Goal: Information Seeking & Learning: Check status

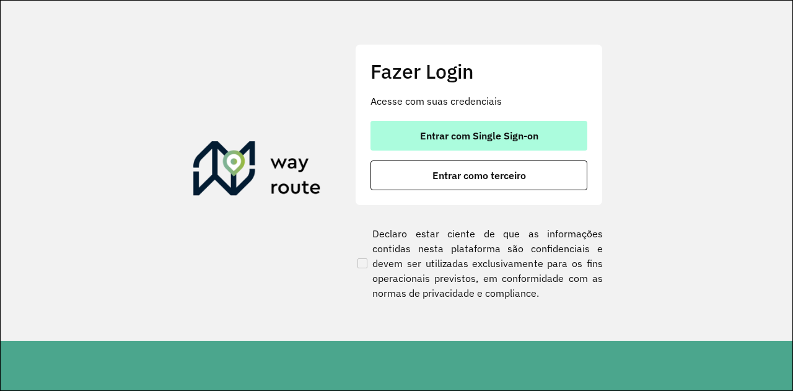
click at [527, 126] on button "Entrar com Single Sign-on" at bounding box center [479, 136] width 217 height 30
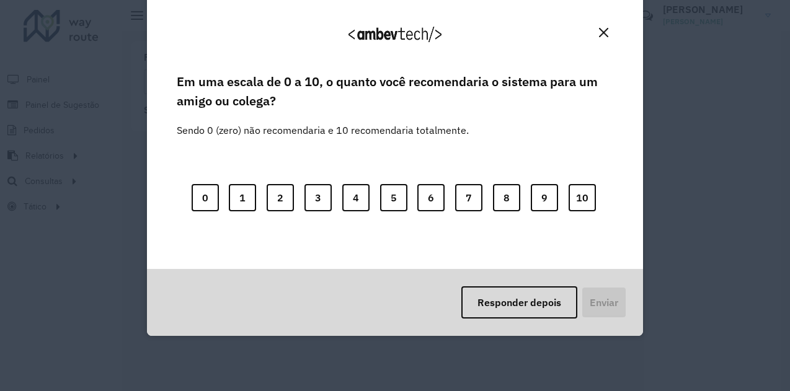
click at [606, 29] on img "Close" at bounding box center [603, 32] width 9 height 9
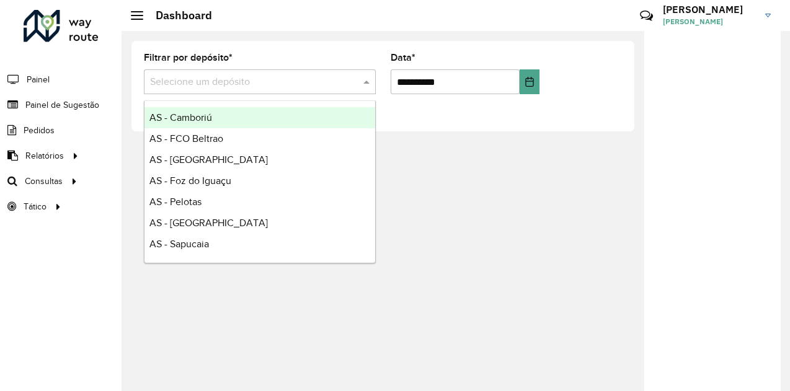
click at [237, 81] on input "text" at bounding box center [247, 82] width 195 height 15
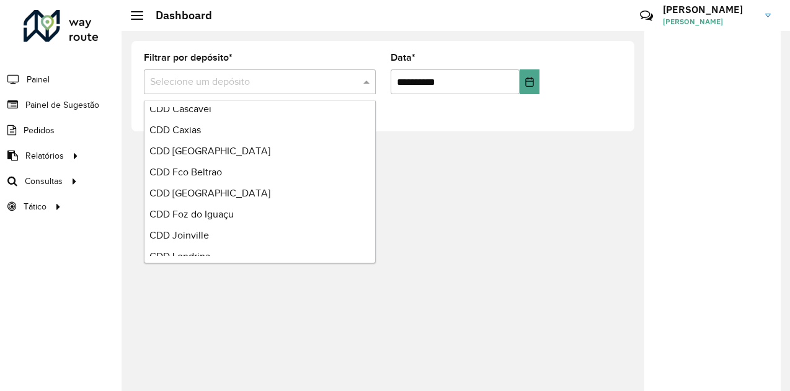
scroll to position [216, 0]
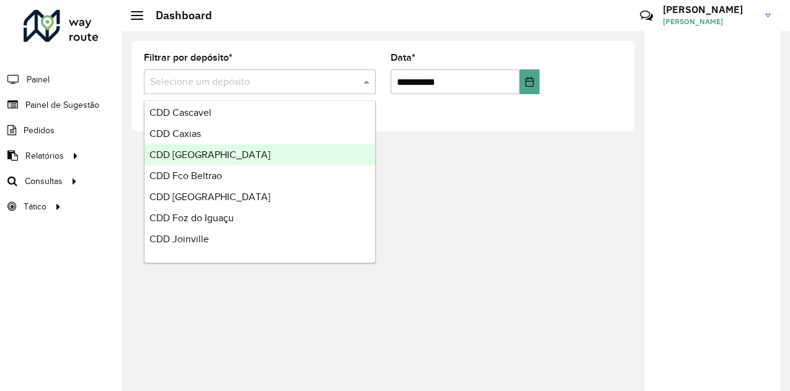
click at [270, 157] on div "CDD [GEOGRAPHIC_DATA]" at bounding box center [259, 154] width 231 height 21
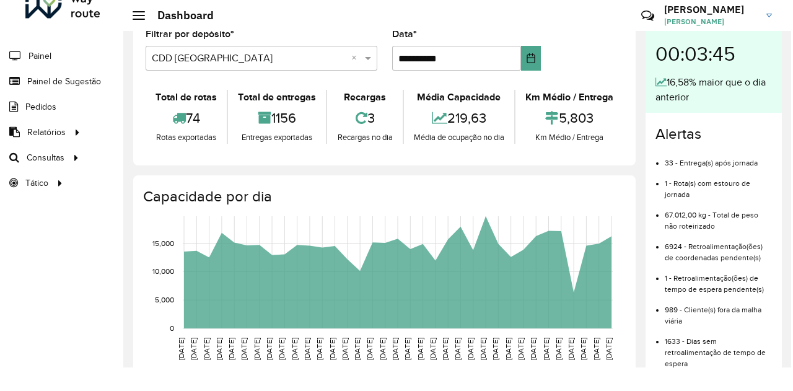
scroll to position [0, 0]
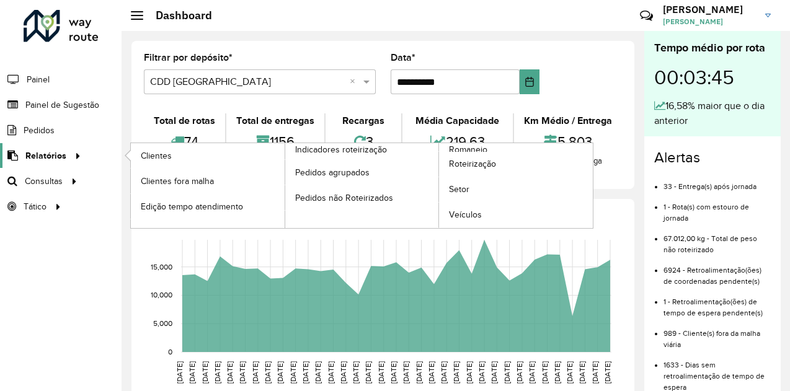
click at [49, 151] on span "Relatórios" at bounding box center [45, 155] width 41 height 13
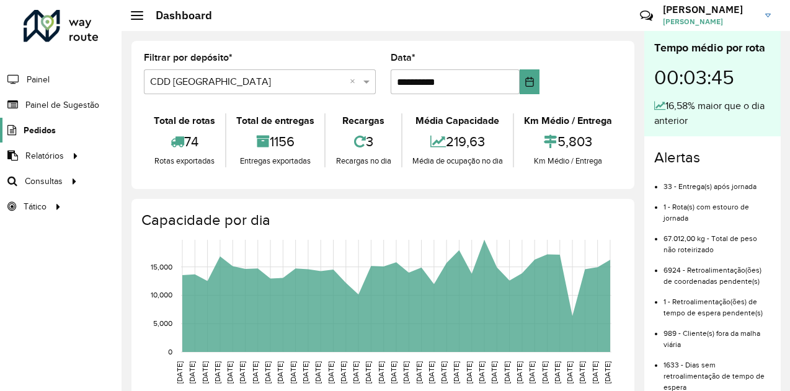
click at [43, 132] on span "Pedidos" at bounding box center [40, 130] width 32 height 13
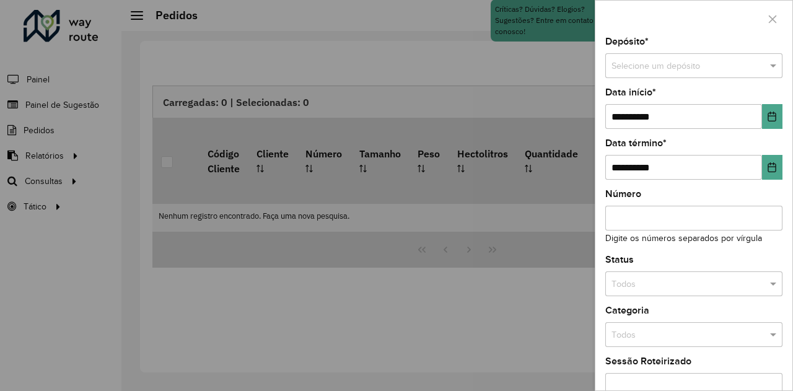
click at [52, 151] on div at bounding box center [396, 195] width 793 height 391
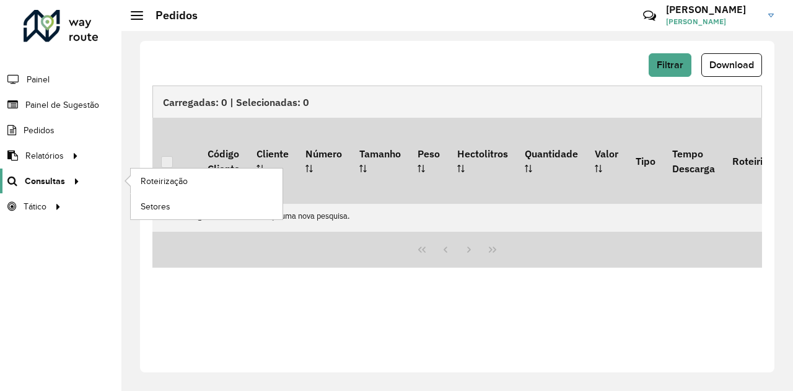
click at [77, 180] on icon at bounding box center [74, 180] width 11 height 19
drag, startPoint x: 77, startPoint y: 180, endPoint x: 161, endPoint y: 183, distance: 83.7
click at [77, 180] on icon at bounding box center [72, 180] width 11 height 19
click at [162, 184] on span "Roteirização" at bounding box center [166, 181] width 50 height 13
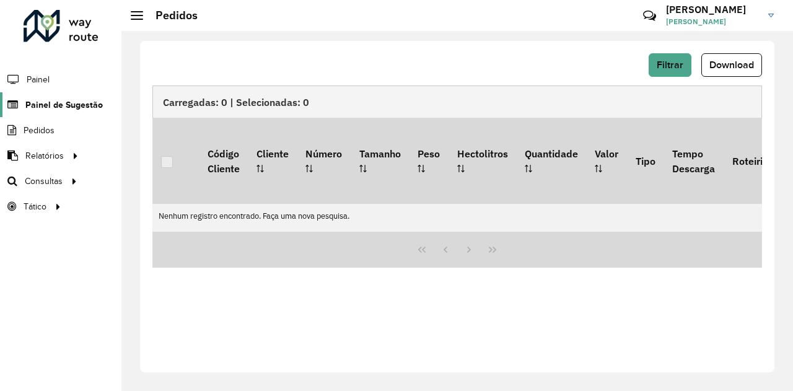
click at [54, 109] on span "Painel de Sugestão" at bounding box center [63, 105] width 77 height 13
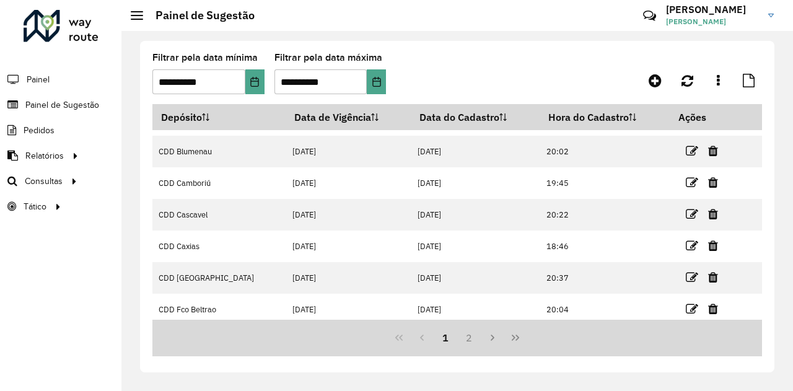
scroll to position [86, 0]
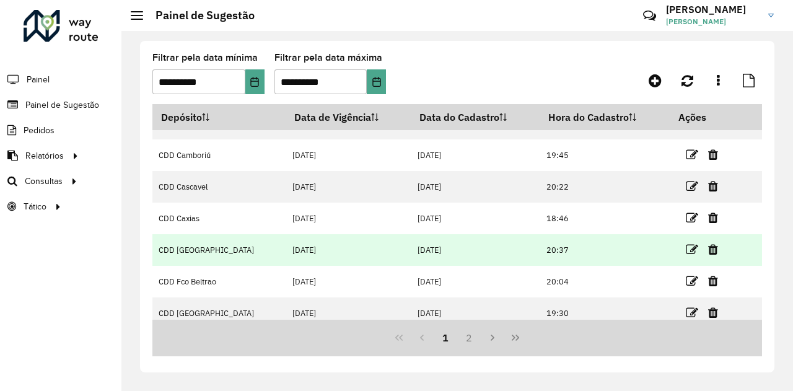
click at [557, 246] on td "20:37" at bounding box center [606, 250] width 130 height 32
click at [286, 253] on td "[DATE]" at bounding box center [348, 250] width 125 height 32
click at [689, 249] on icon at bounding box center [692, 250] width 12 height 12
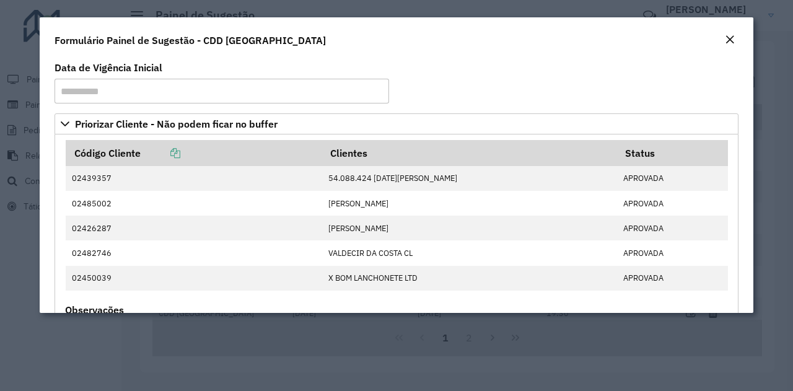
drag, startPoint x: 749, startPoint y: 94, endPoint x: 753, endPoint y: 140, distance: 46.1
click at [753, 140] on div "**********" at bounding box center [397, 185] width 714 height 255
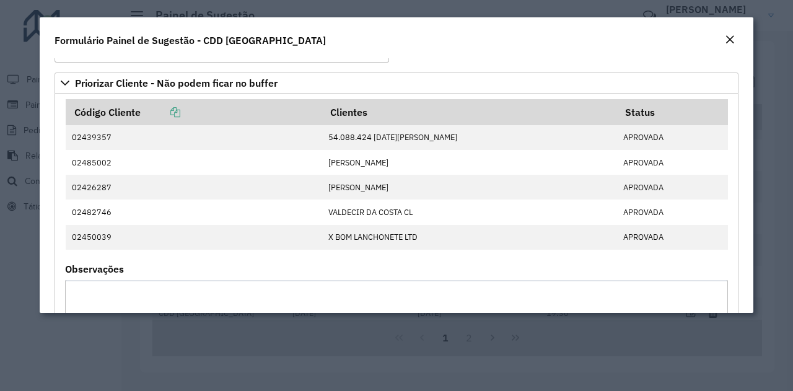
scroll to position [0, 0]
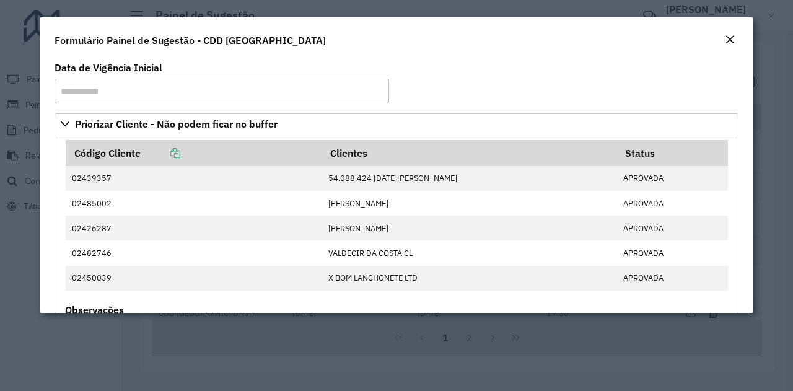
click at [734, 41] on em "Close" at bounding box center [730, 40] width 10 height 10
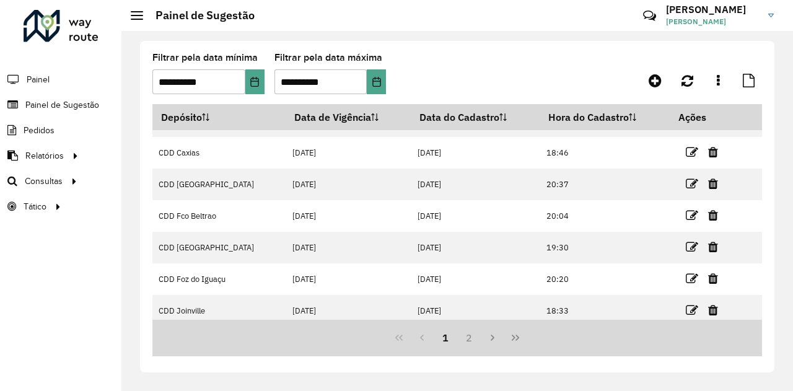
scroll to position [187, 0]
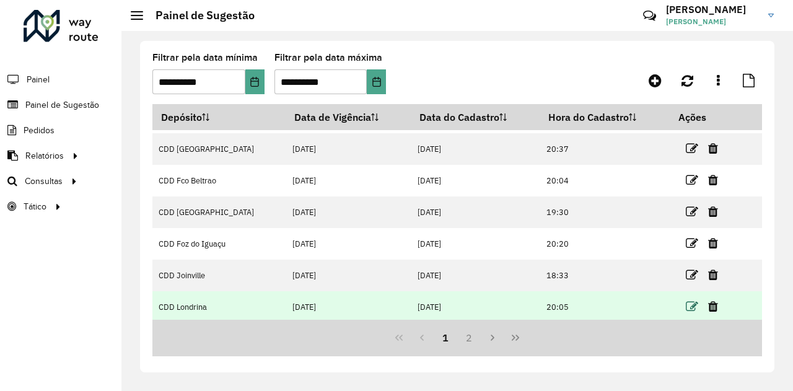
click at [686, 307] on icon at bounding box center [692, 307] width 12 height 12
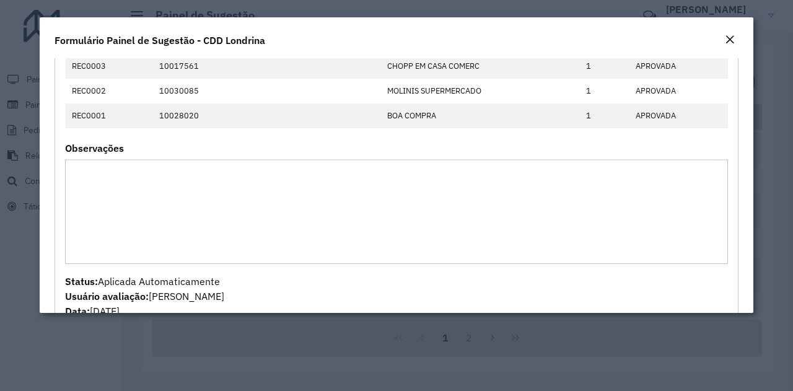
scroll to position [808, 0]
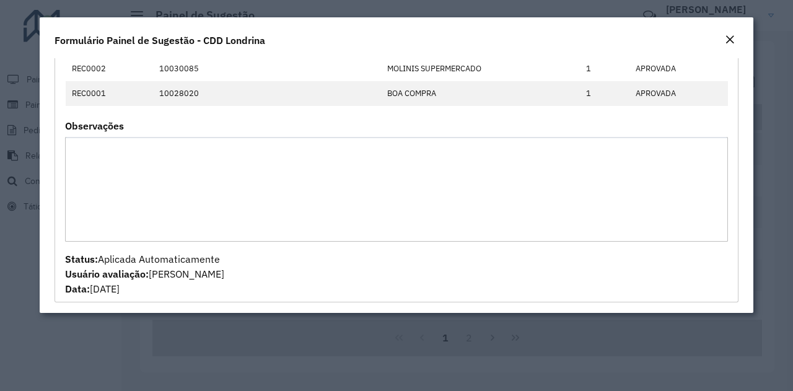
click at [728, 42] on em "Close" at bounding box center [730, 40] width 10 height 10
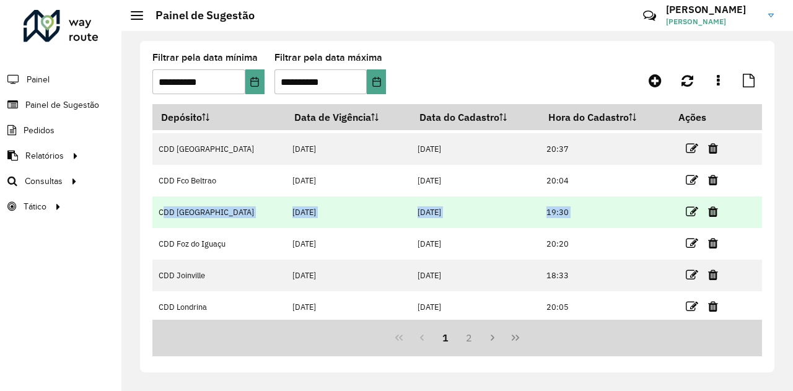
drag, startPoint x: 756, startPoint y: 240, endPoint x: 757, endPoint y: 200, distance: 39.7
click at [757, 200] on tbody "AS - [GEOGRAPHIC_DATA] [DATE] [DATE] 19:35 [GEOGRAPHIC_DATA] - [GEOGRAPHIC_DATA…" at bounding box center [457, 133] width 610 height 379
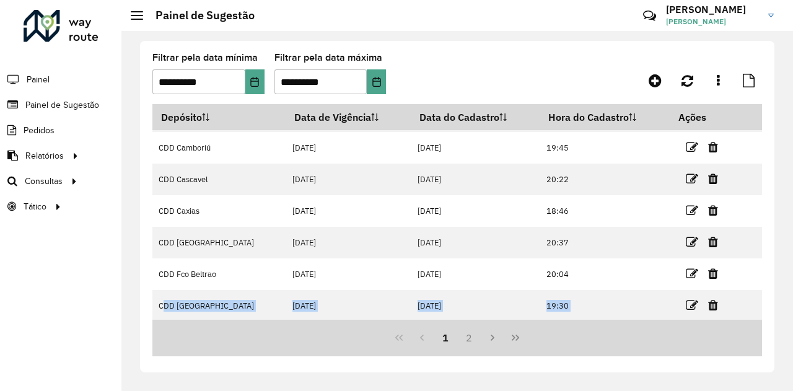
scroll to position [92, 0]
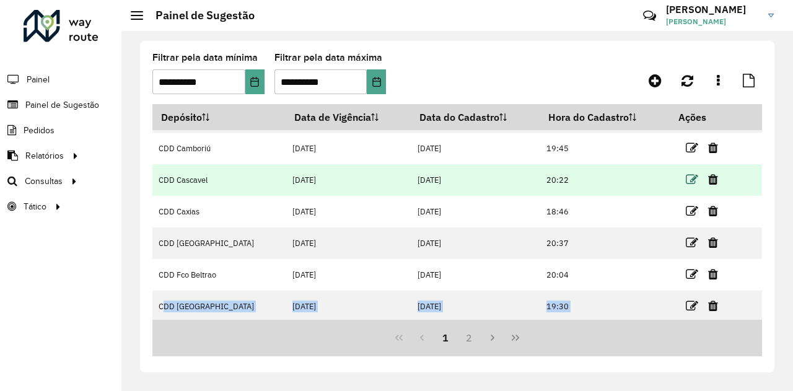
click at [686, 179] on icon at bounding box center [692, 180] width 12 height 12
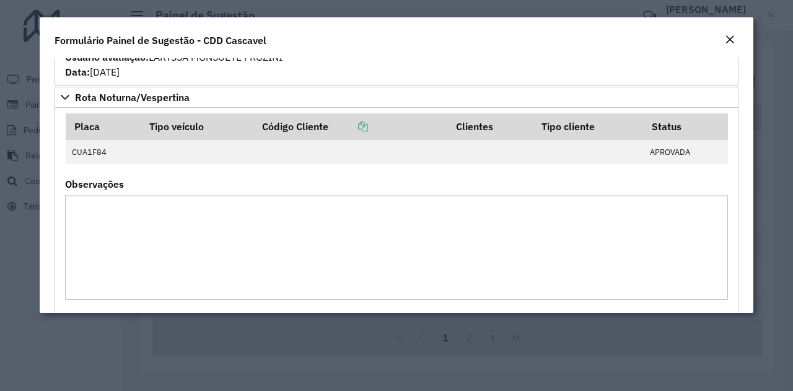
scroll to position [1543, 0]
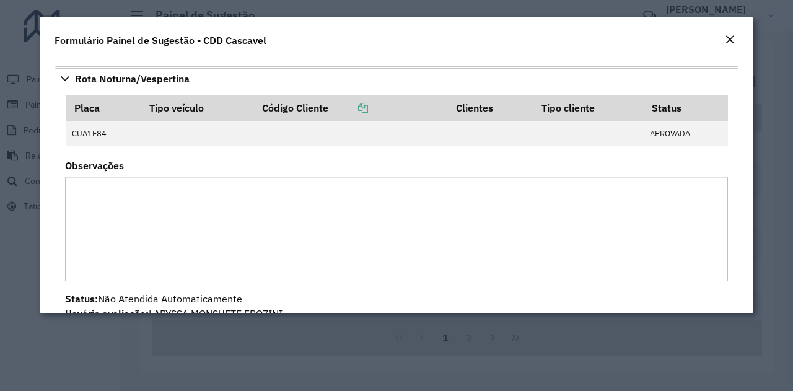
click at [728, 39] on em "Close" at bounding box center [730, 40] width 10 height 10
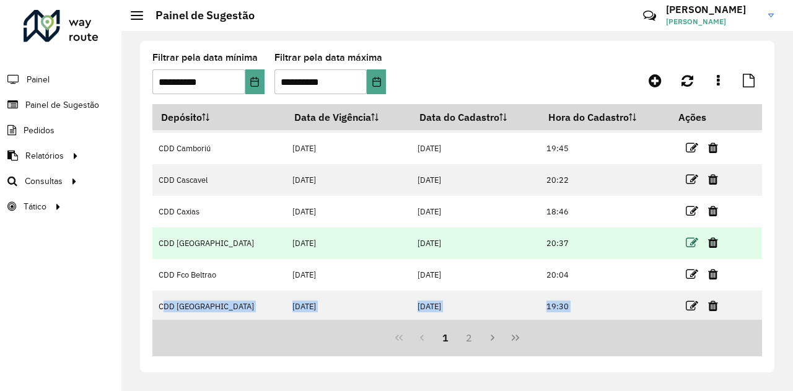
click at [686, 242] on icon at bounding box center [692, 243] width 12 height 12
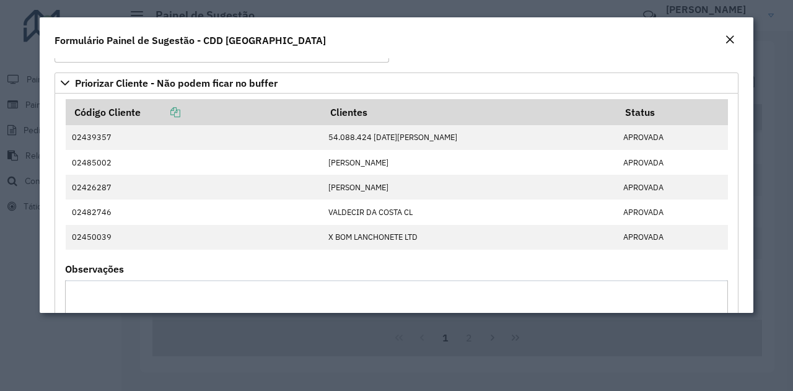
scroll to position [45, 0]
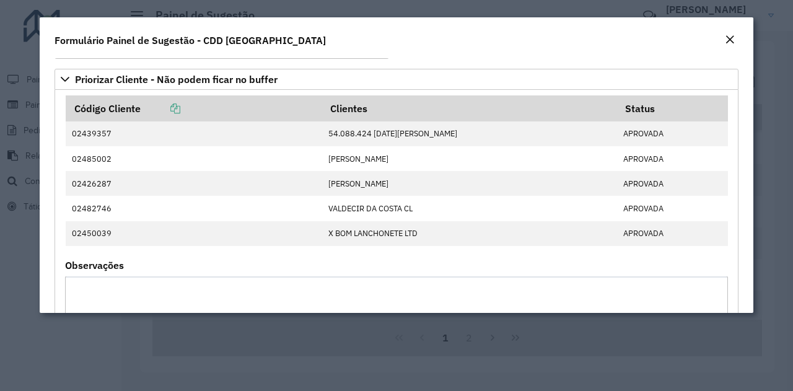
click at [731, 40] on em "Close" at bounding box center [730, 40] width 10 height 10
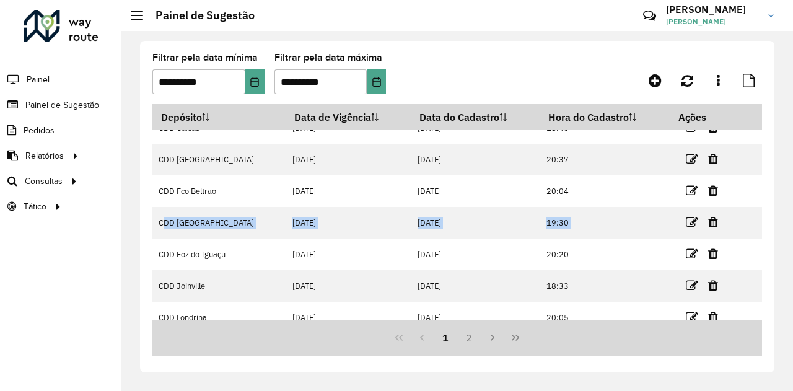
scroll to position [187, 0]
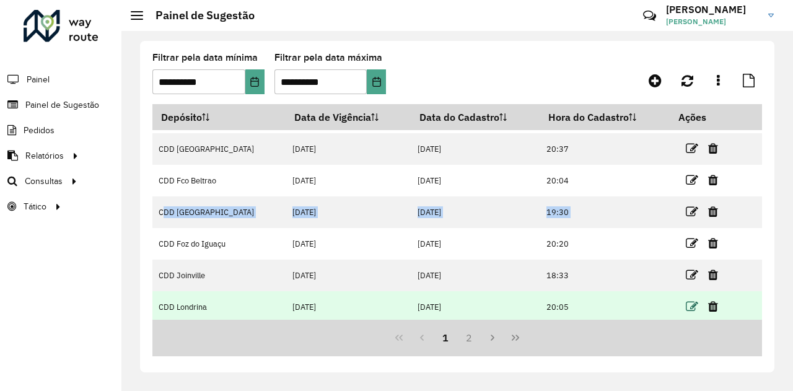
click at [686, 309] on icon at bounding box center [692, 307] width 12 height 12
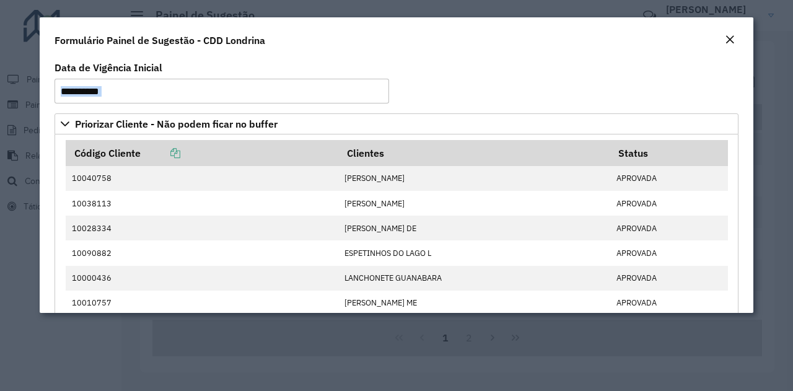
drag, startPoint x: 749, startPoint y: 78, endPoint x: 759, endPoint y: 146, distance: 68.3
click at [759, 146] on modal-container "**********" at bounding box center [396, 195] width 793 height 391
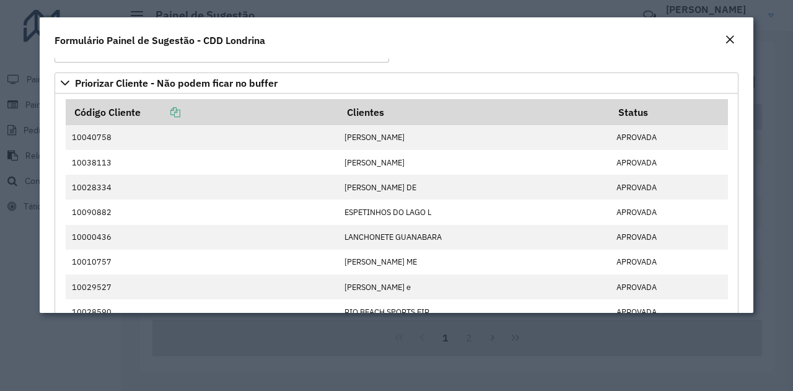
scroll to position [0, 0]
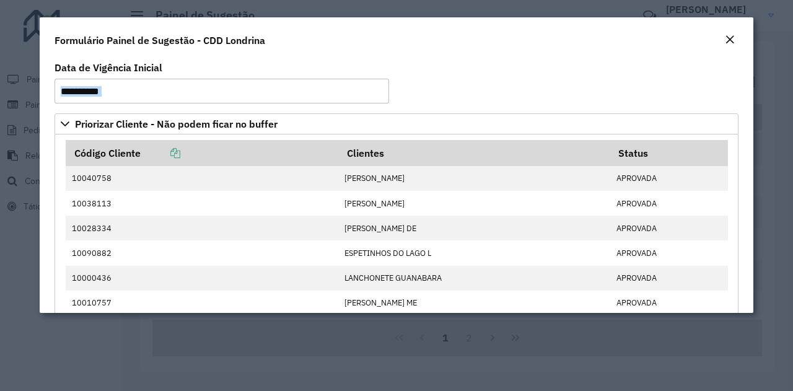
click at [737, 38] on button "Close" at bounding box center [730, 40] width 17 height 16
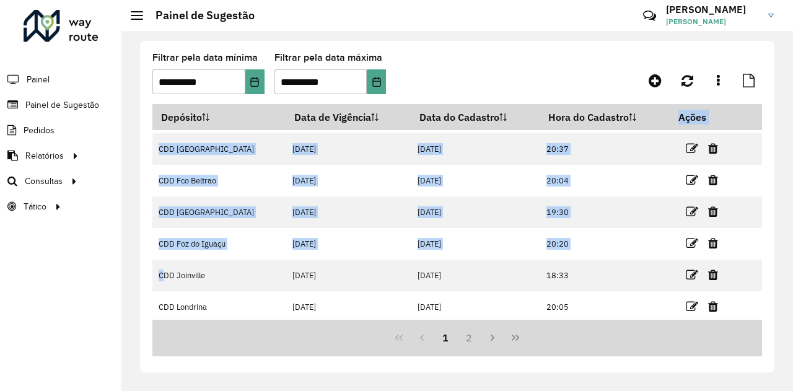
drag, startPoint x: 758, startPoint y: 273, endPoint x: 762, endPoint y: 244, distance: 30.1
click at [762, 244] on div "**********" at bounding box center [457, 207] width 635 height 332
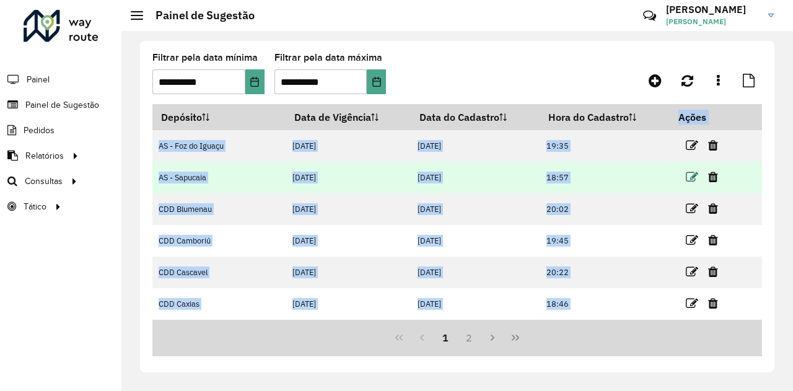
click at [686, 175] on icon at bounding box center [692, 177] width 12 height 12
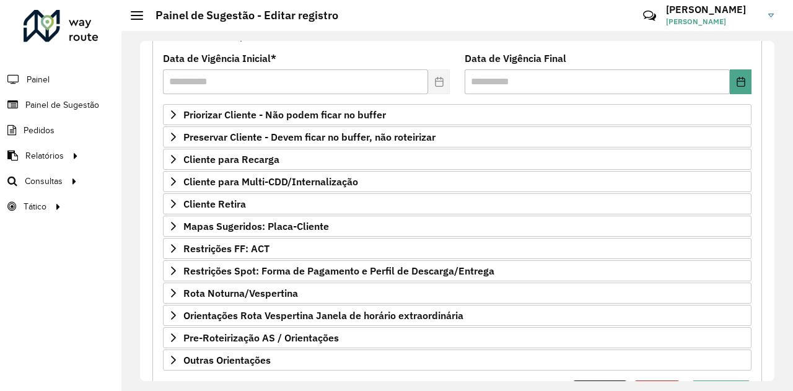
scroll to position [162, 0]
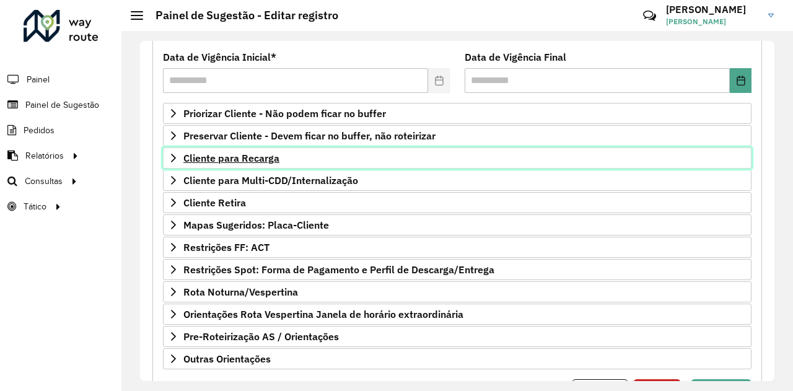
click at [179, 151] on link "Cliente para Recarga" at bounding box center [457, 158] width 589 height 21
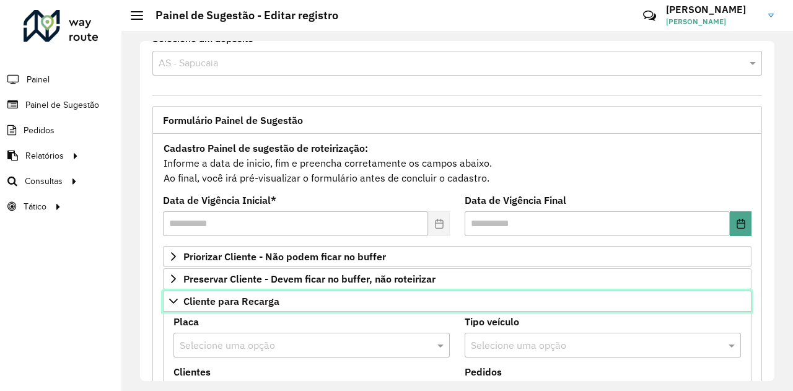
scroll to position [0, 0]
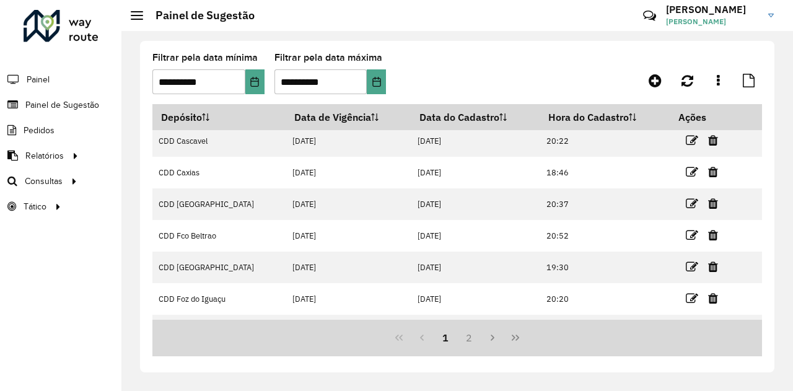
scroll to position [187, 0]
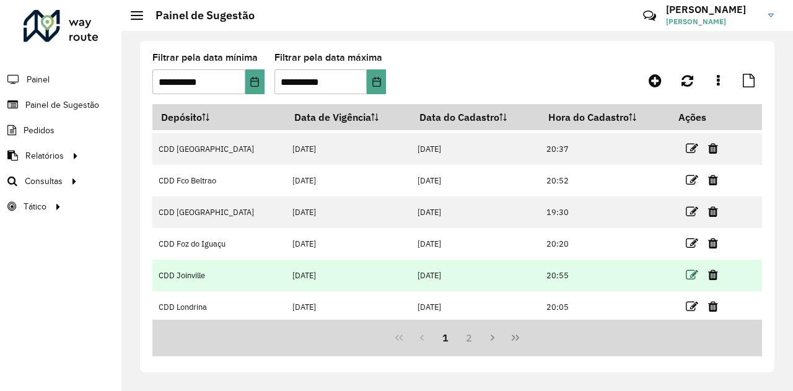
click at [686, 275] on icon at bounding box center [692, 275] width 12 height 12
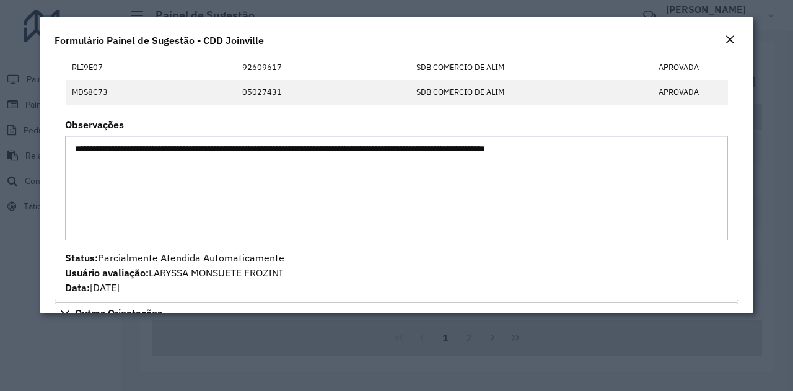
scroll to position [1198, 0]
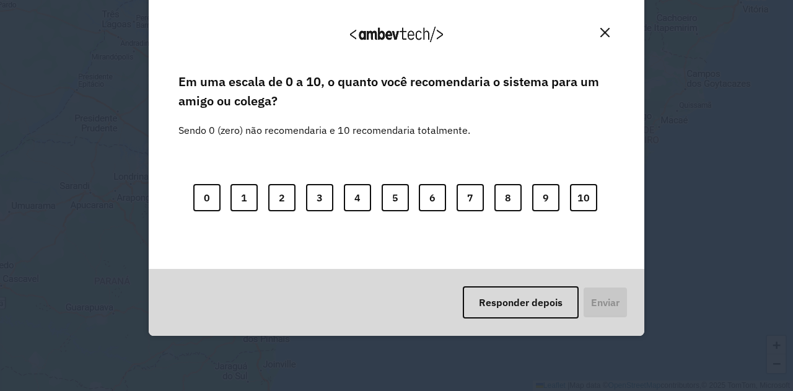
click at [604, 40] on button "Close" at bounding box center [605, 32] width 19 height 19
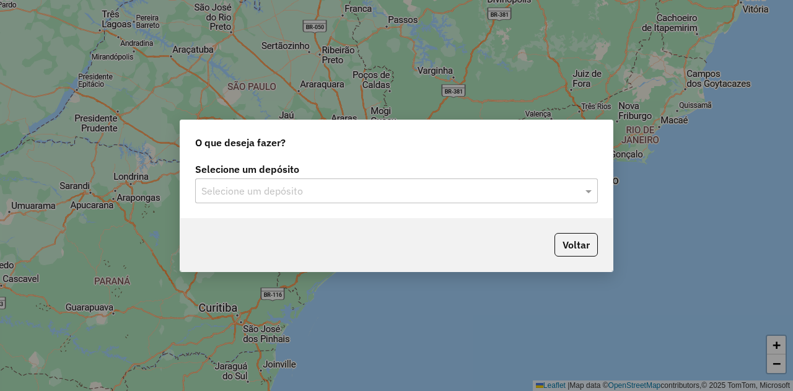
click at [562, 193] on input "text" at bounding box center [384, 191] width 366 height 15
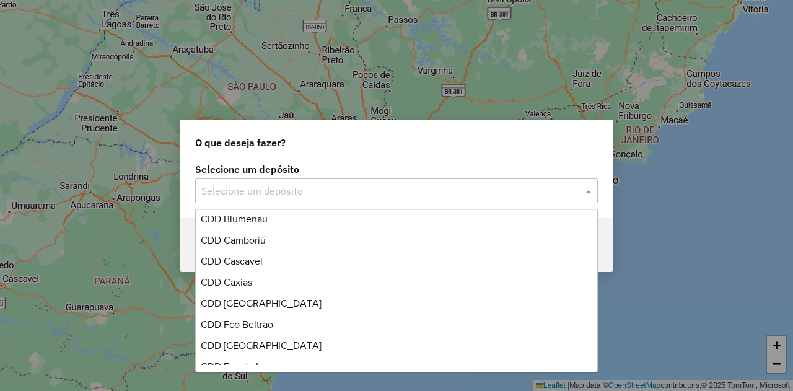
scroll to position [180, 0]
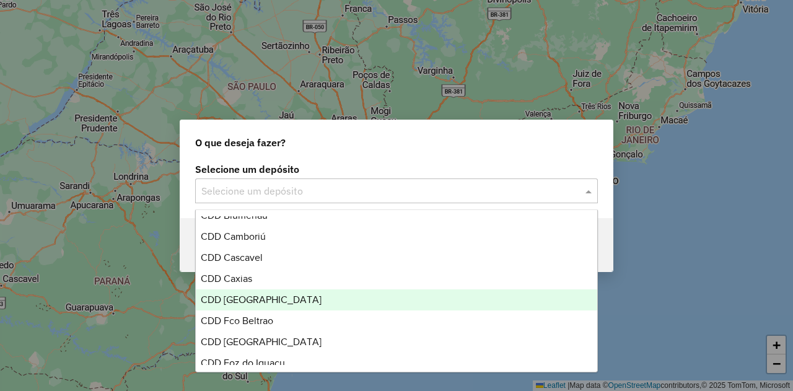
click at [445, 306] on div "CDD [GEOGRAPHIC_DATA]" at bounding box center [396, 299] width 401 height 21
